Goal: Book appointment/travel/reservation

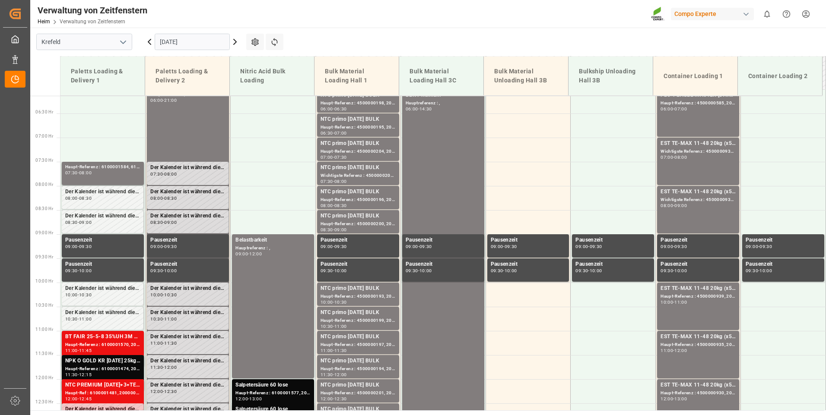
scroll to position [342, 0]
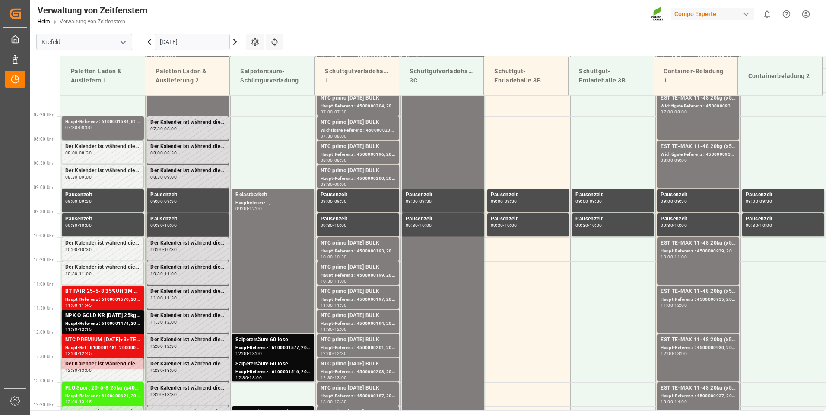
click at [199, 41] on input "[DATE]" at bounding box center [192, 42] width 75 height 16
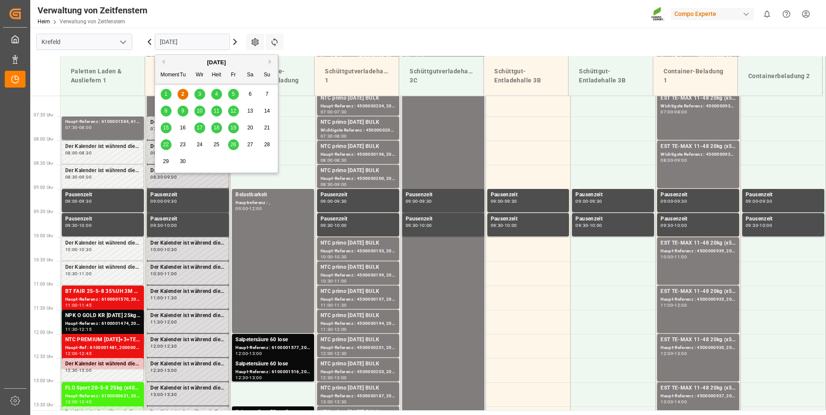
click at [198, 95] on span "3" at bounding box center [199, 94] width 3 height 6
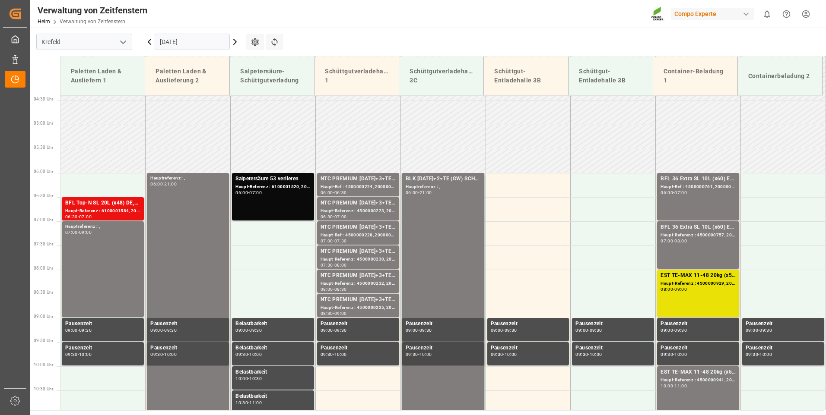
scroll to position [212, 0]
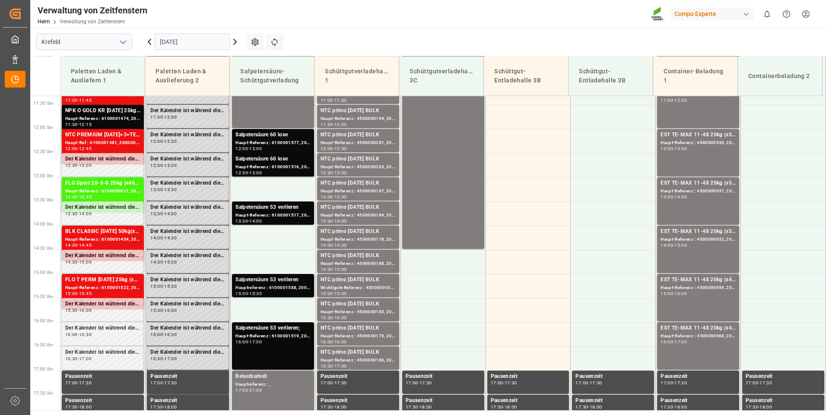
scroll to position [518, 0]
